Goal: Communication & Community: Answer question/provide support

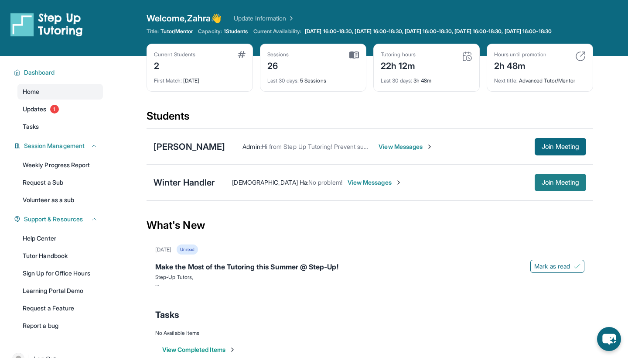
click at [263, 182] on button "Join Meeting" at bounding box center [560, 182] width 51 height 17
click at [263, 151] on span "View Messages" at bounding box center [406, 146] width 55 height 9
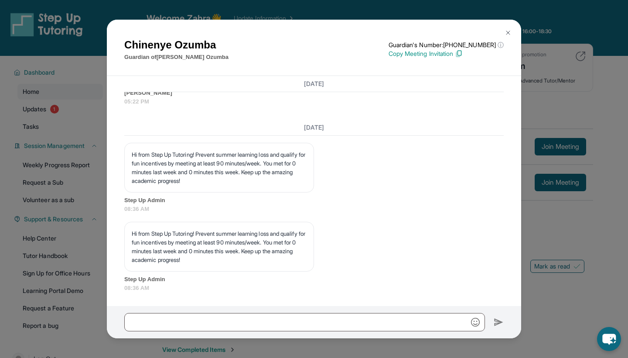
scroll to position [9834, 0]
click at [263, 34] on img at bounding box center [508, 32] width 7 height 7
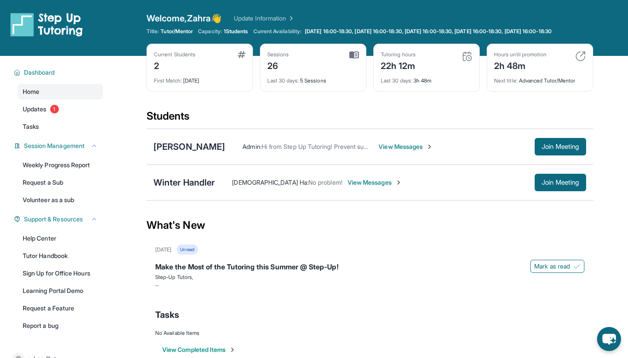
click at [263, 151] on span "View Messages" at bounding box center [406, 146] width 55 height 9
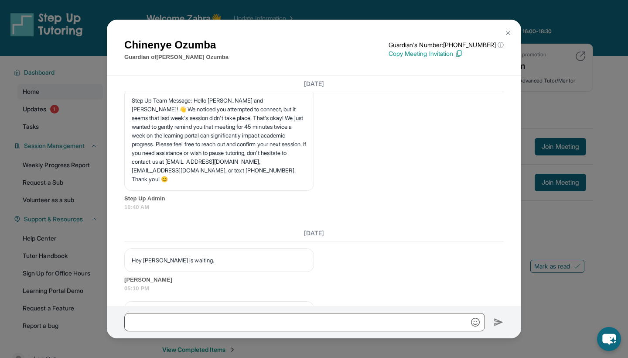
scroll to position [9045, 0]
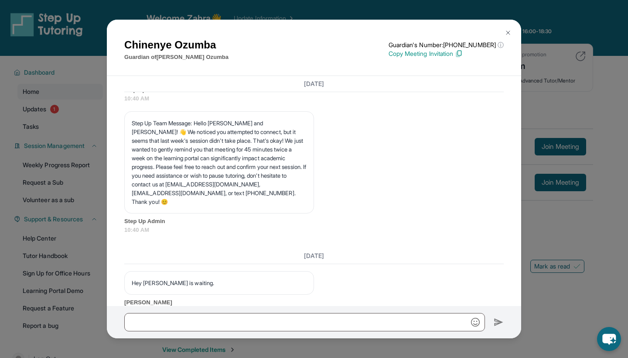
drag, startPoint x: 319, startPoint y: 154, endPoint x: 482, endPoint y: 208, distance: 171.5
copy p "Hi, I noticed [PERSON_NAME] wasn’t able to make [DATE] session, and this is the…"
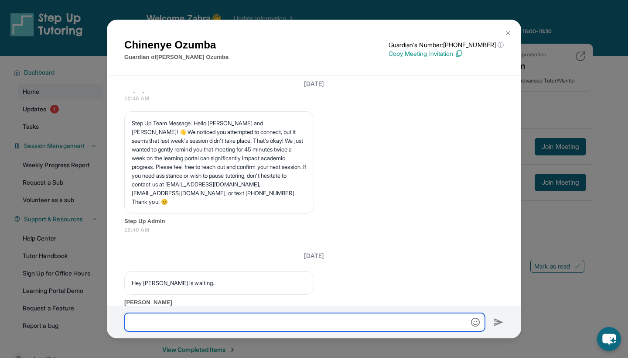
click at [251, 238] on input "text" at bounding box center [304, 322] width 361 height 18
paste input "**********"
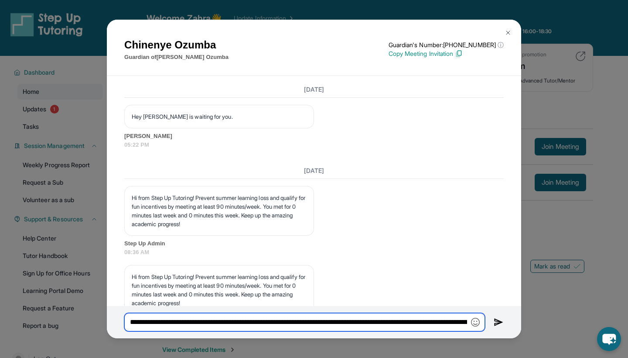
scroll to position [9476, 0]
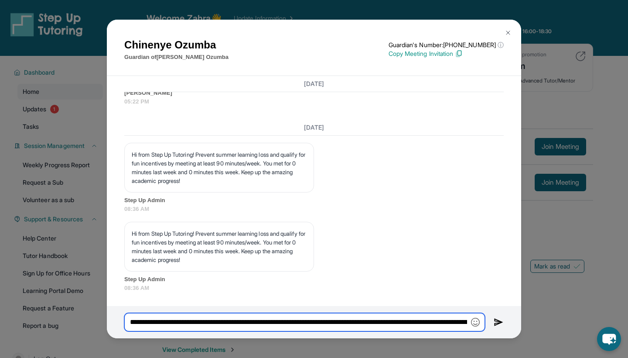
drag, startPoint x: 417, startPoint y: 322, endPoint x: 471, endPoint y: 321, distance: 54.6
click at [263, 238] on input "**********" at bounding box center [304, 322] width 361 height 18
type input "**********"
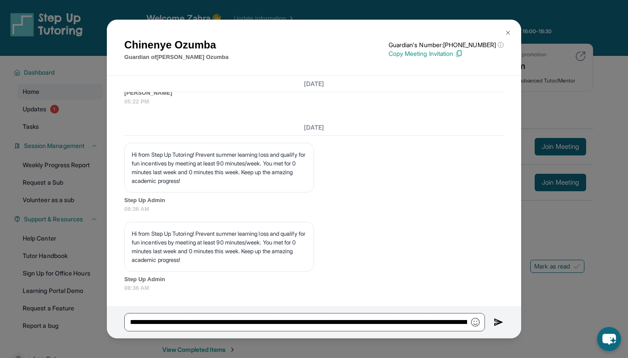
click at [263, 238] on img at bounding box center [499, 322] width 10 height 10
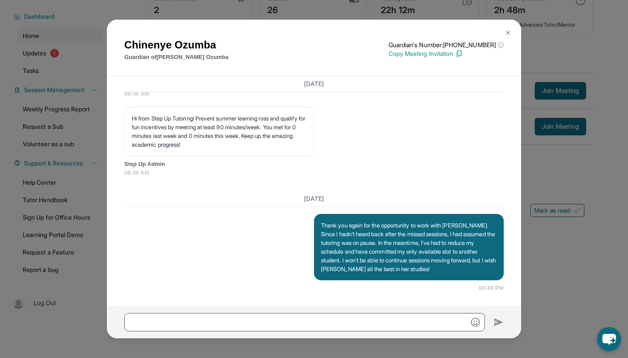
scroll to position [63, 0]
click at [263, 34] on img at bounding box center [508, 32] width 7 height 7
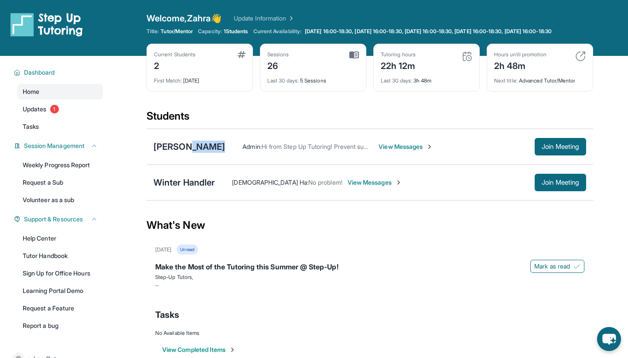
scroll to position [0, 0]
click at [48, 117] on link "Updates 1" at bounding box center [60, 109] width 86 height 16
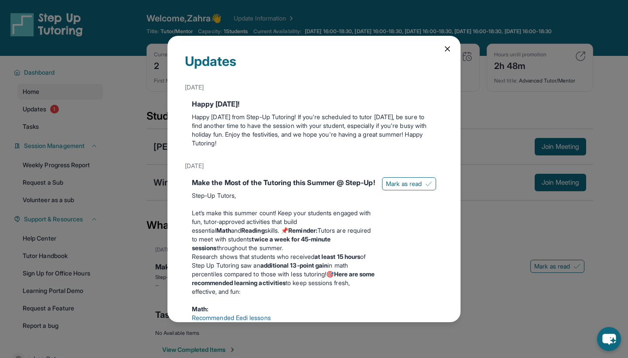
click at [263, 48] on icon at bounding box center [447, 49] width 9 height 9
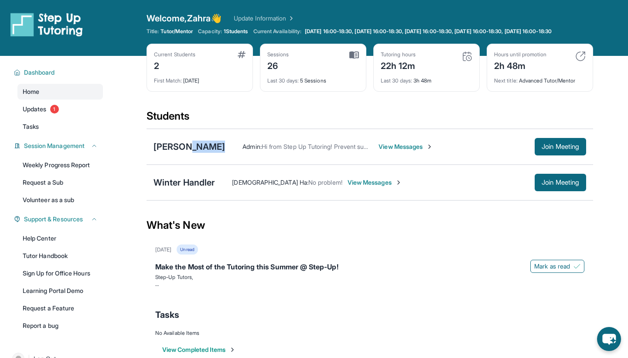
click at [263, 16] on img at bounding box center [290, 18] width 9 height 9
click at [223, 160] on div "[PERSON_NAME] Admin : Hi from Step Up Tutoring! Prevent summer learning loss an…" at bounding box center [370, 147] width 447 height 36
click at [523, 181] on span "Join Meeting" at bounding box center [561, 182] width 38 height 5
